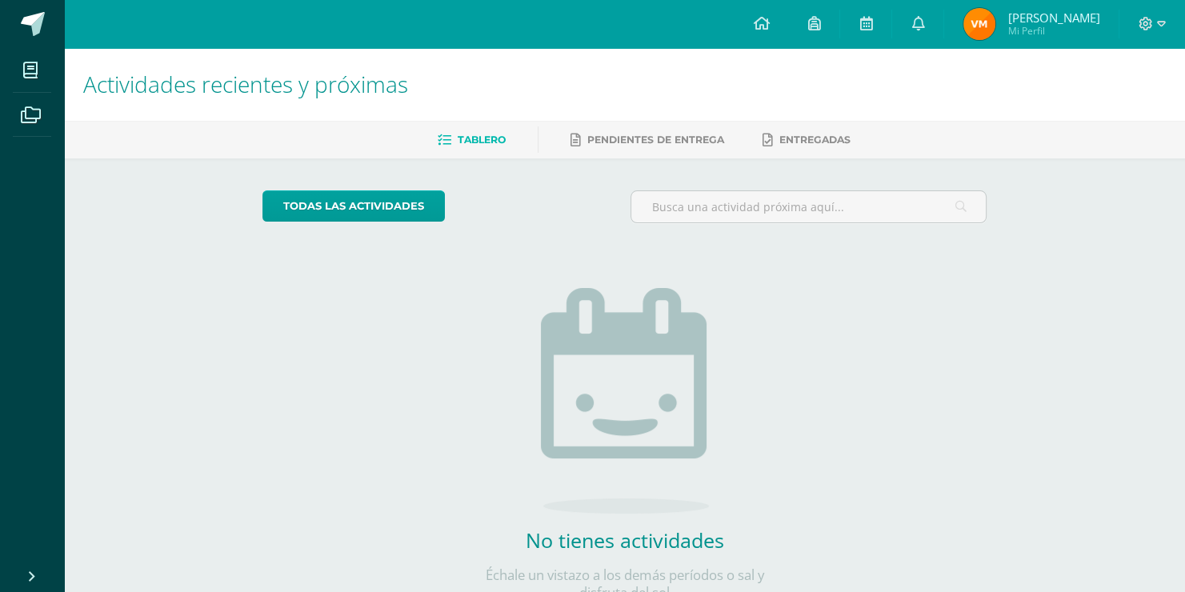
click at [908, 22] on link at bounding box center [917, 24] width 51 height 48
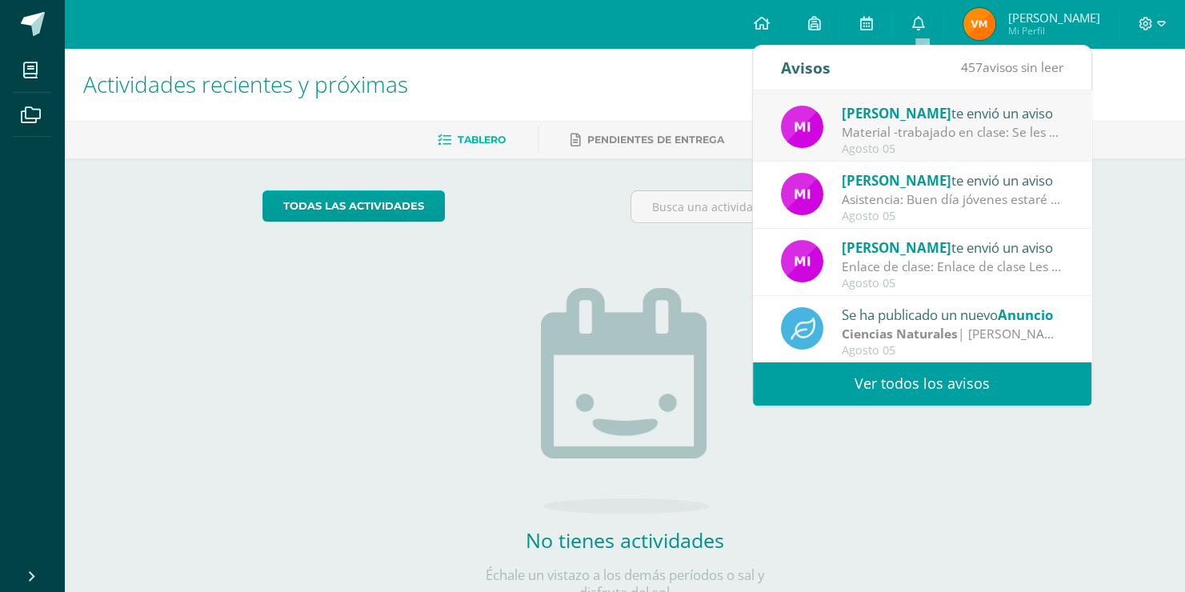
scroll to position [266, 0]
click at [938, 344] on div "Agosto 05" at bounding box center [953, 350] width 222 height 14
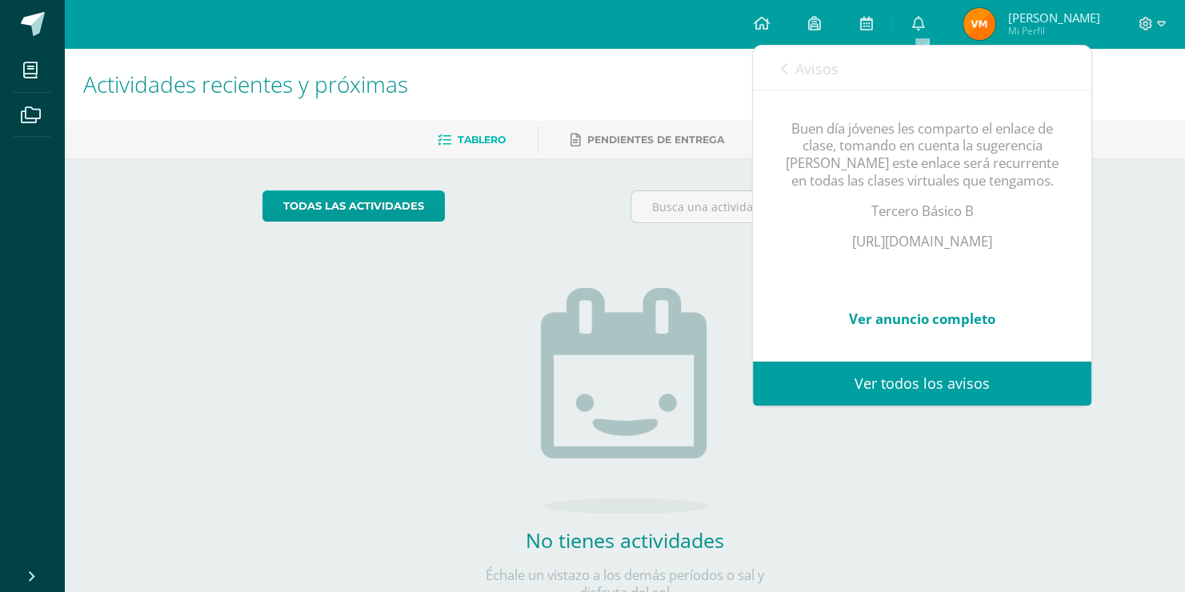
scroll to position [264, 0]
drag, startPoint x: 777, startPoint y: 206, endPoint x: 1045, endPoint y: 205, distance: 268.1
click at [1045, 205] on div "Se ha publicado un nuevo Anuncio [DATE][PERSON_NAME] Buen día jóvenes les compa…" at bounding box center [922, 119] width 339 height 483
copy p "[URL][DOMAIN_NAME]"
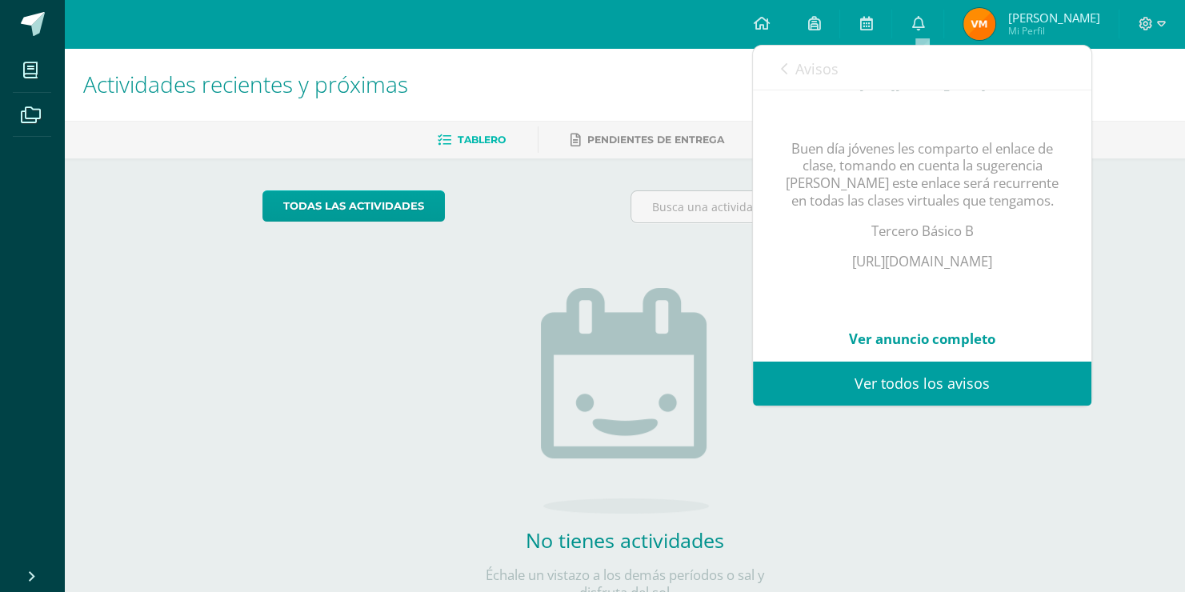
scroll to position [184, 0]
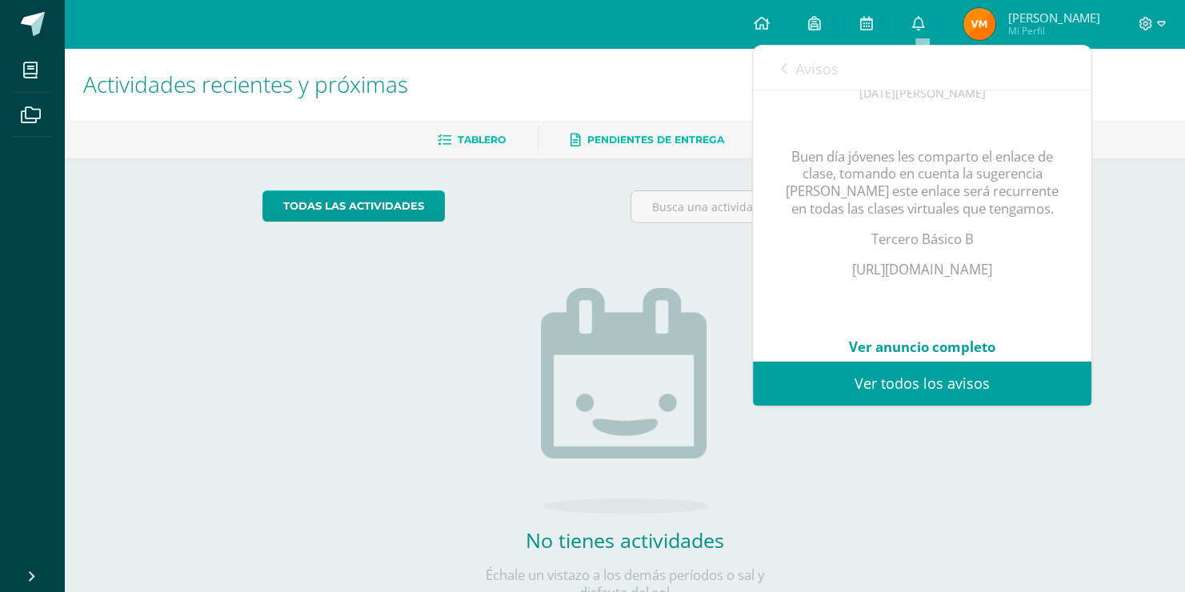
click at [631, 130] on link "Pendientes de entrega" at bounding box center [648, 140] width 154 height 26
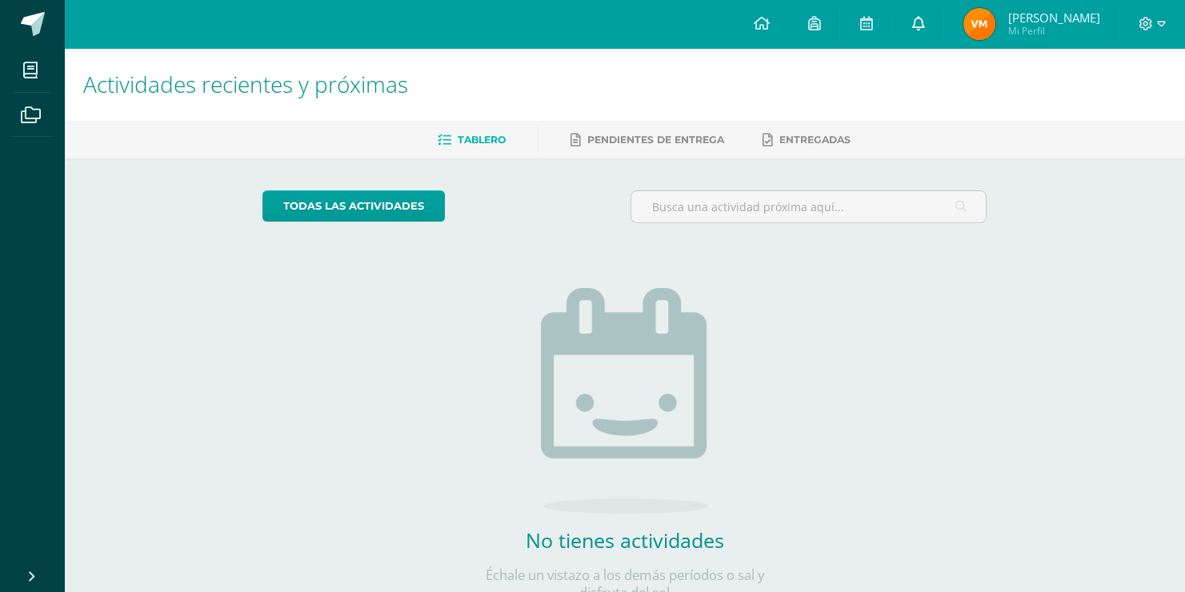
click at [928, 34] on link at bounding box center [917, 24] width 51 height 48
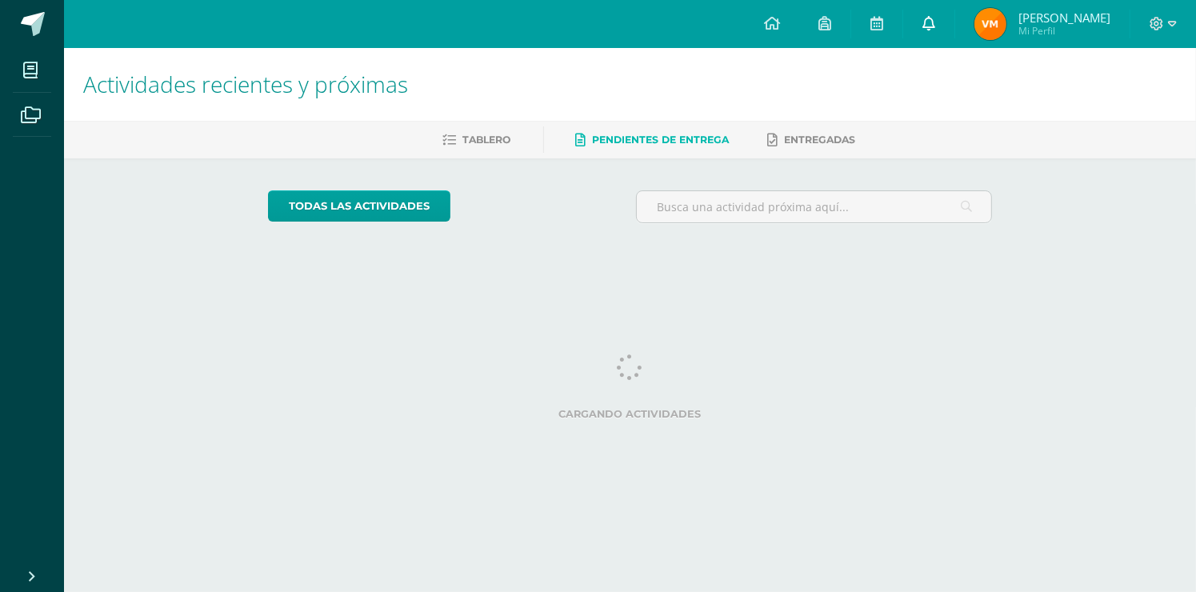
click at [931, 26] on icon at bounding box center [929, 23] width 13 height 14
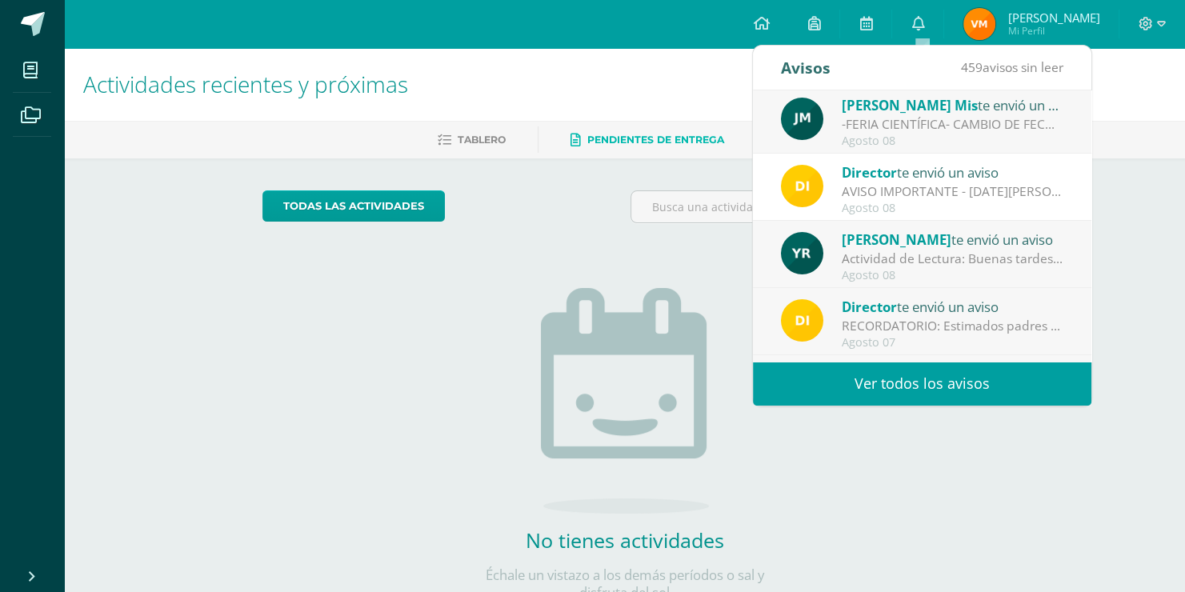
scroll to position [160, 0]
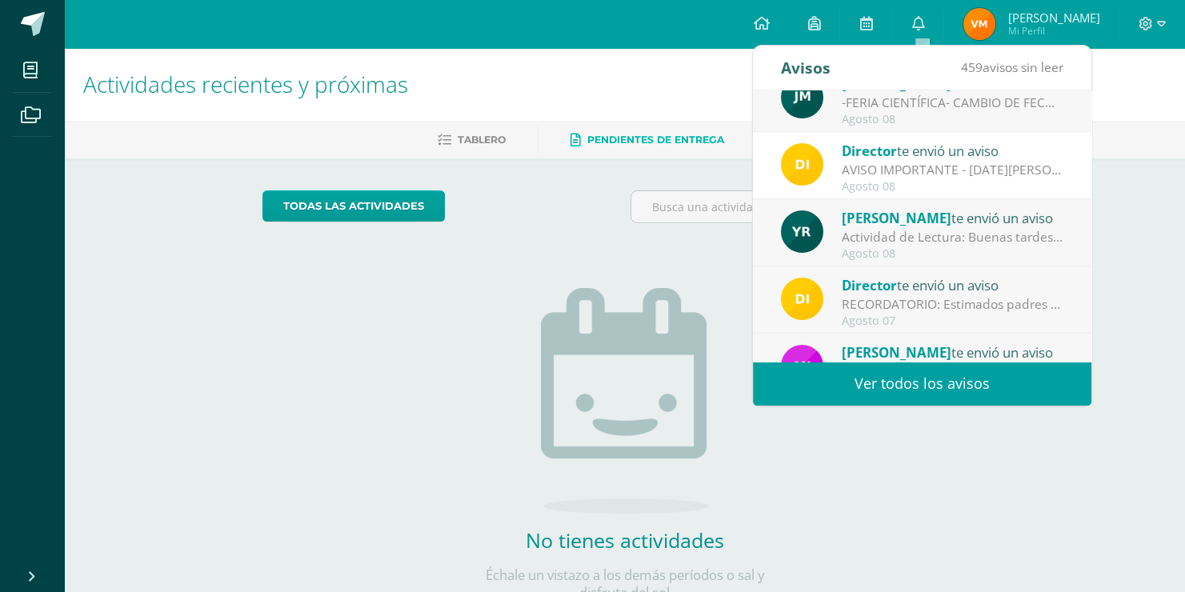
click at [915, 146] on div "[PERSON_NAME] te envió un aviso Lectura [DATE][PERSON_NAME] : Buenos días Adjun…" at bounding box center [922, 225] width 339 height 271
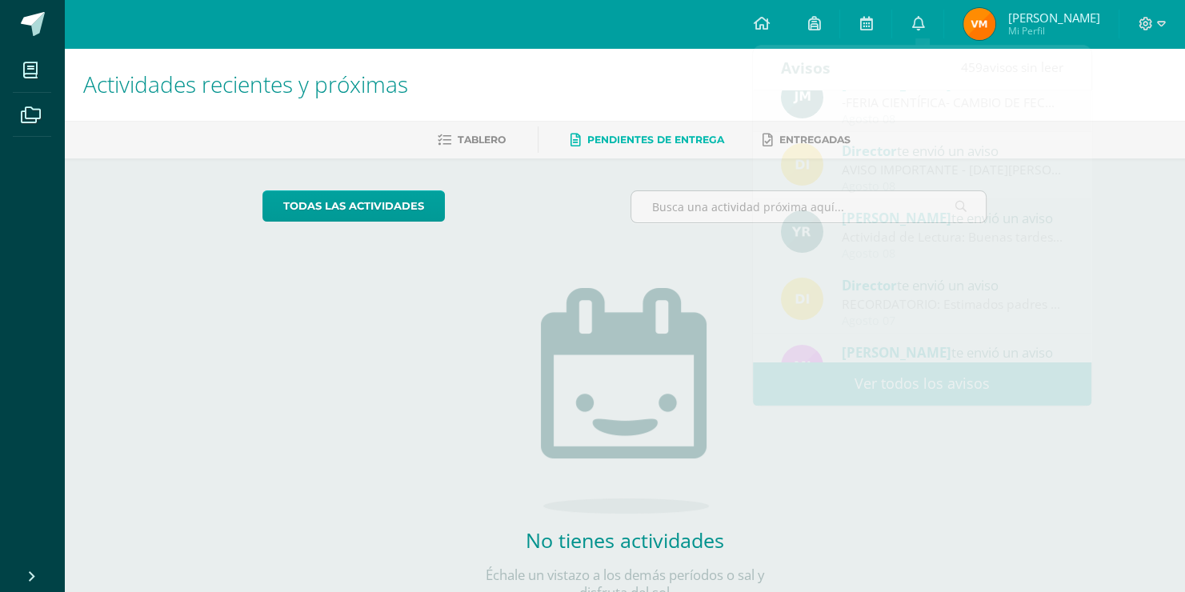
click at [533, 240] on div "No tienes actividades Échale un vistazo a los demás períodos o sal y disfruta d…" at bounding box center [625, 419] width 320 height 366
